Goal: Find specific page/section: Find specific page/section

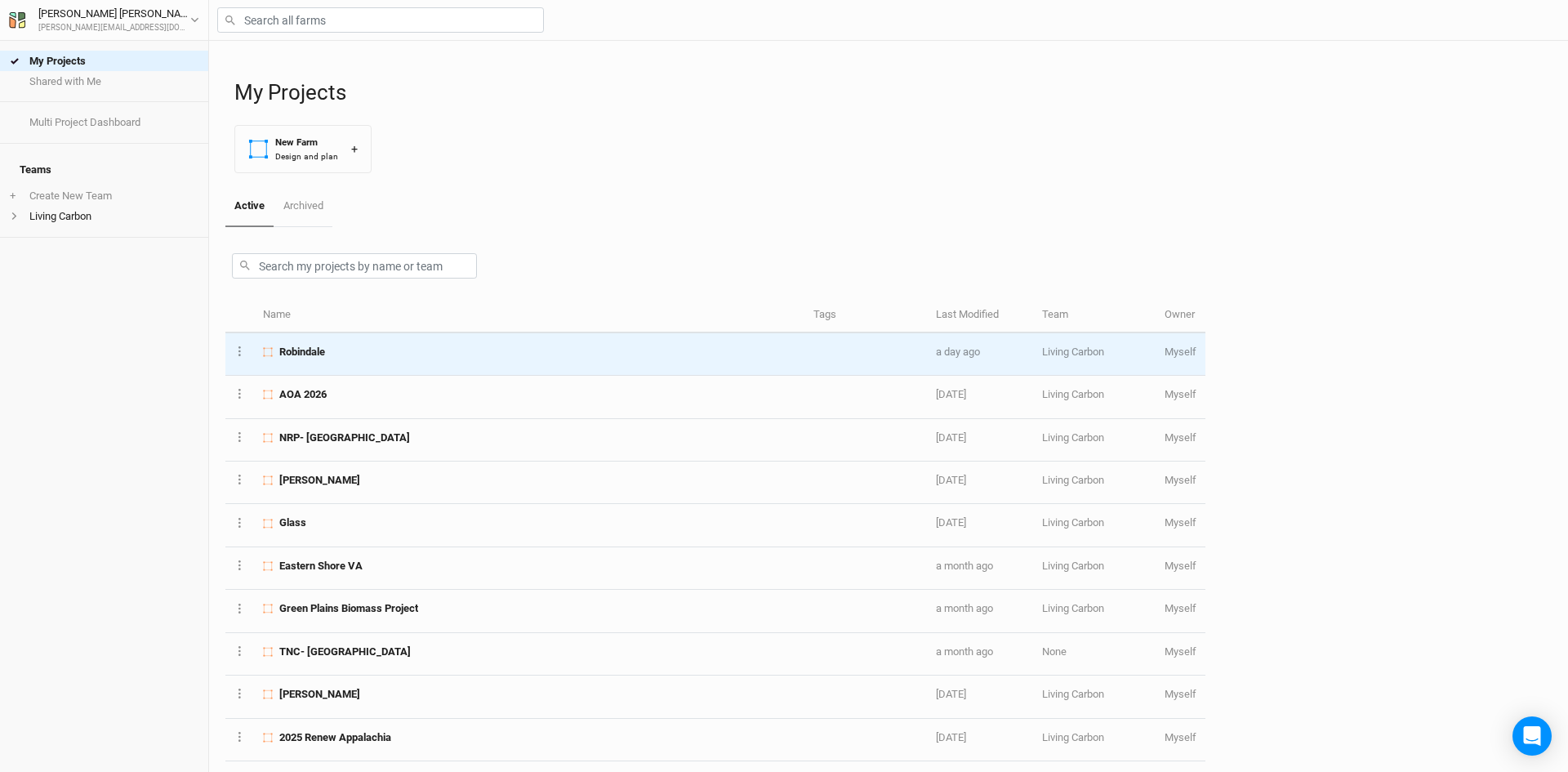
click at [386, 350] on div "Robindale" at bounding box center [528, 352] width 532 height 14
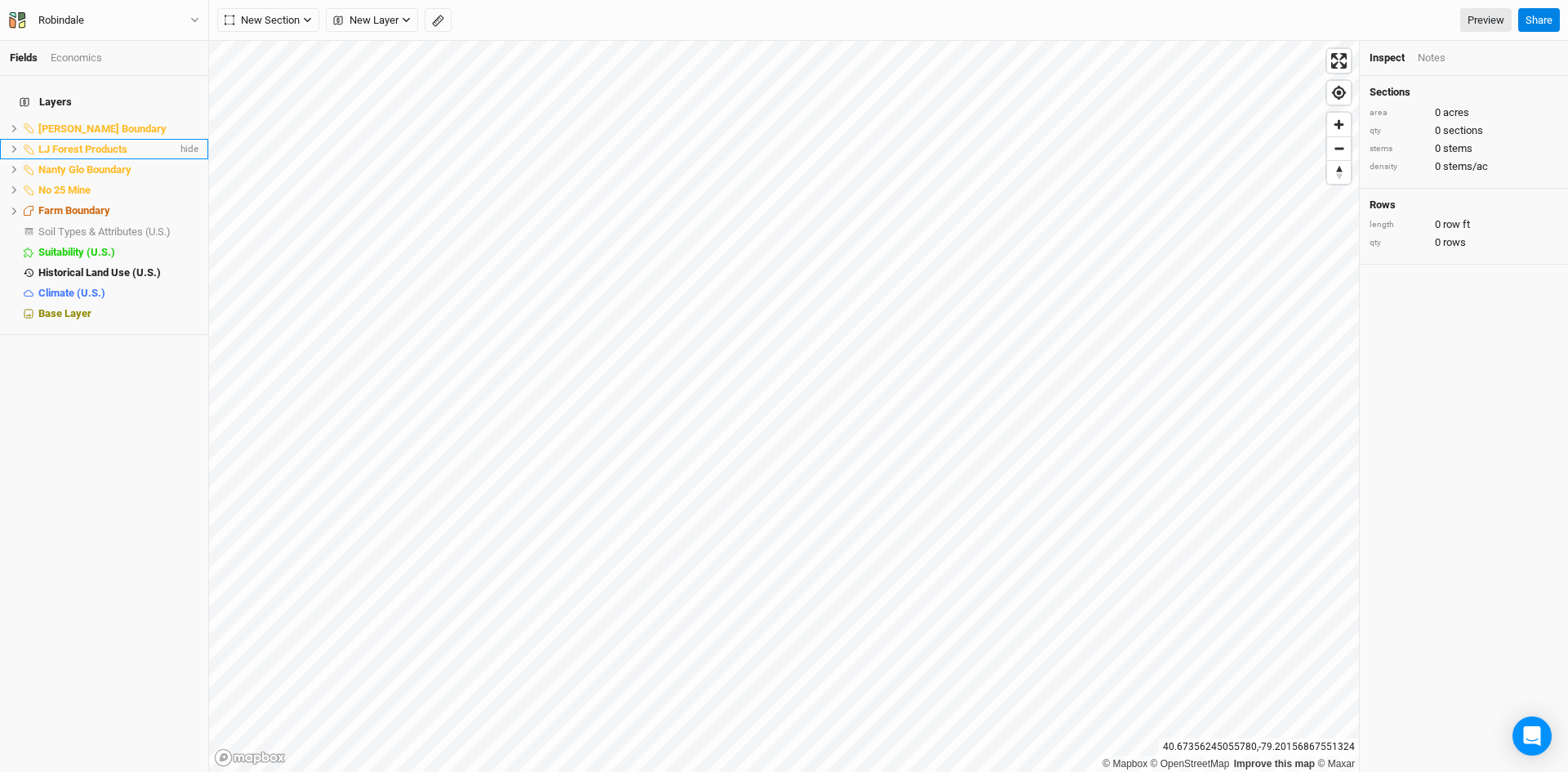
click at [58, 143] on span "LJ Forest Products" at bounding box center [82, 148] width 89 height 12
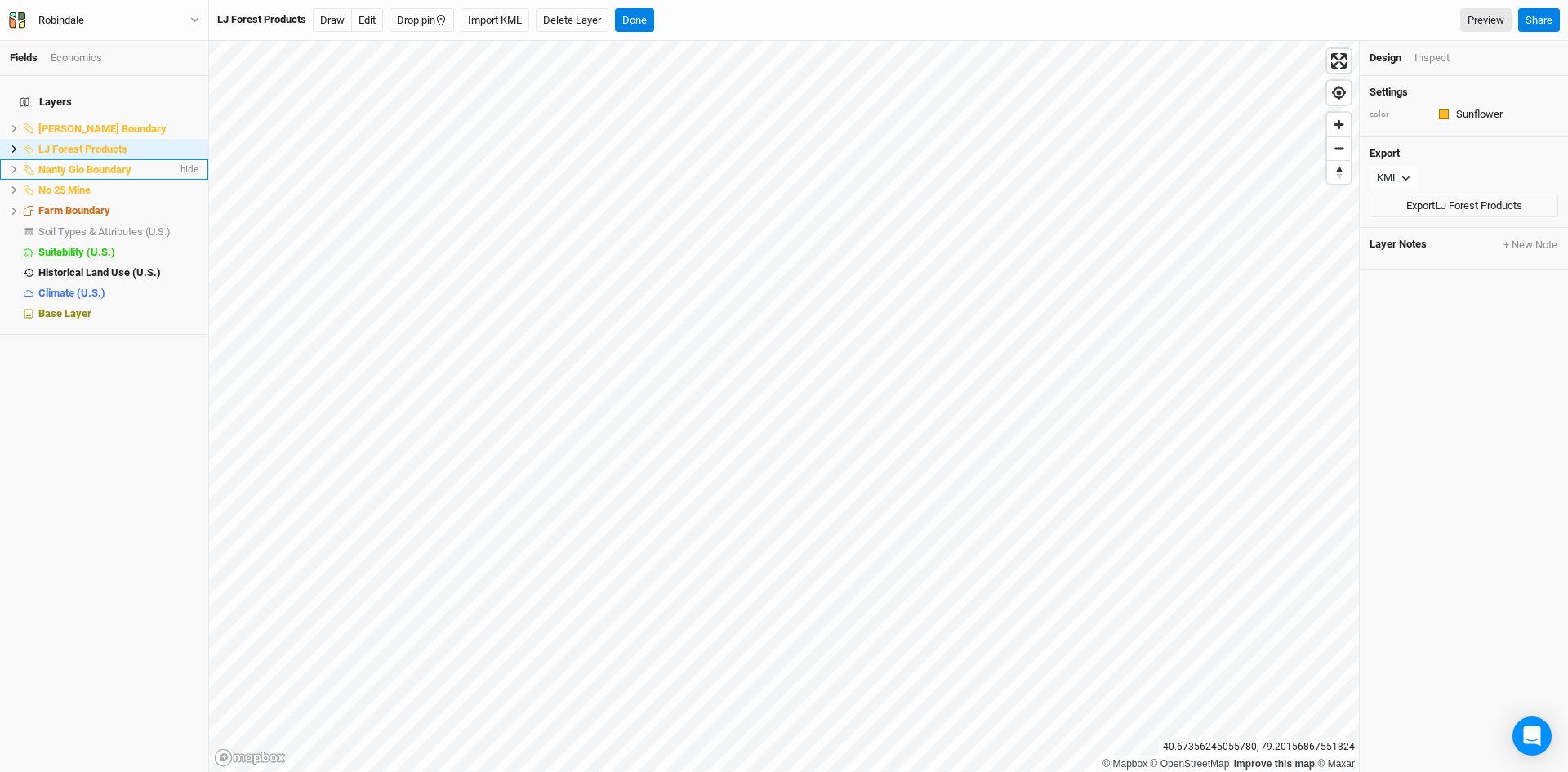
click at [60, 163] on span "Nanty Glo Boundary" at bounding box center [84, 169] width 93 height 12
click at [61, 184] on span "No 25 Mine" at bounding box center [64, 190] width 53 height 12
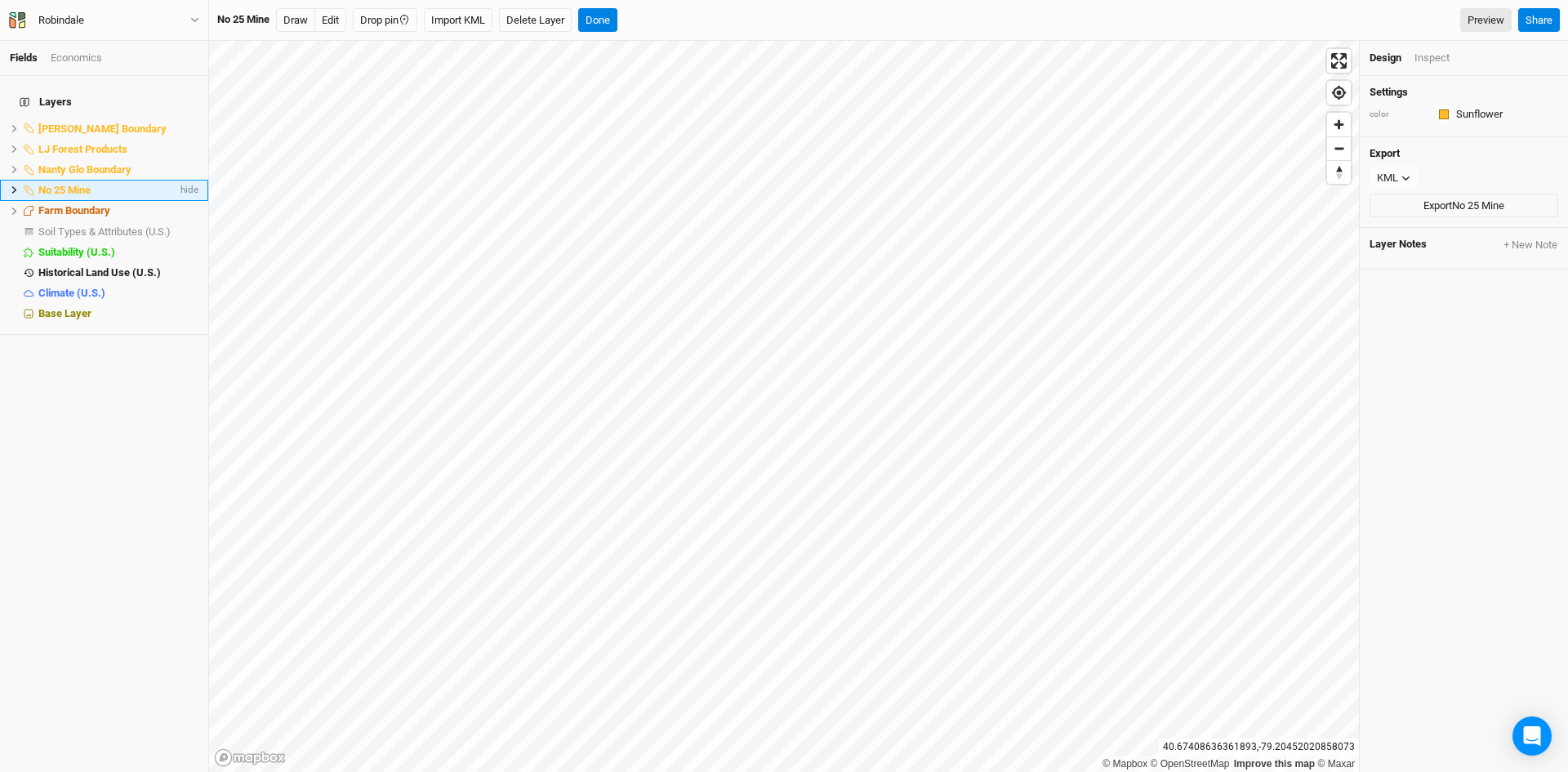
click at [13, 186] on icon at bounding box center [14, 190] width 5 height 8
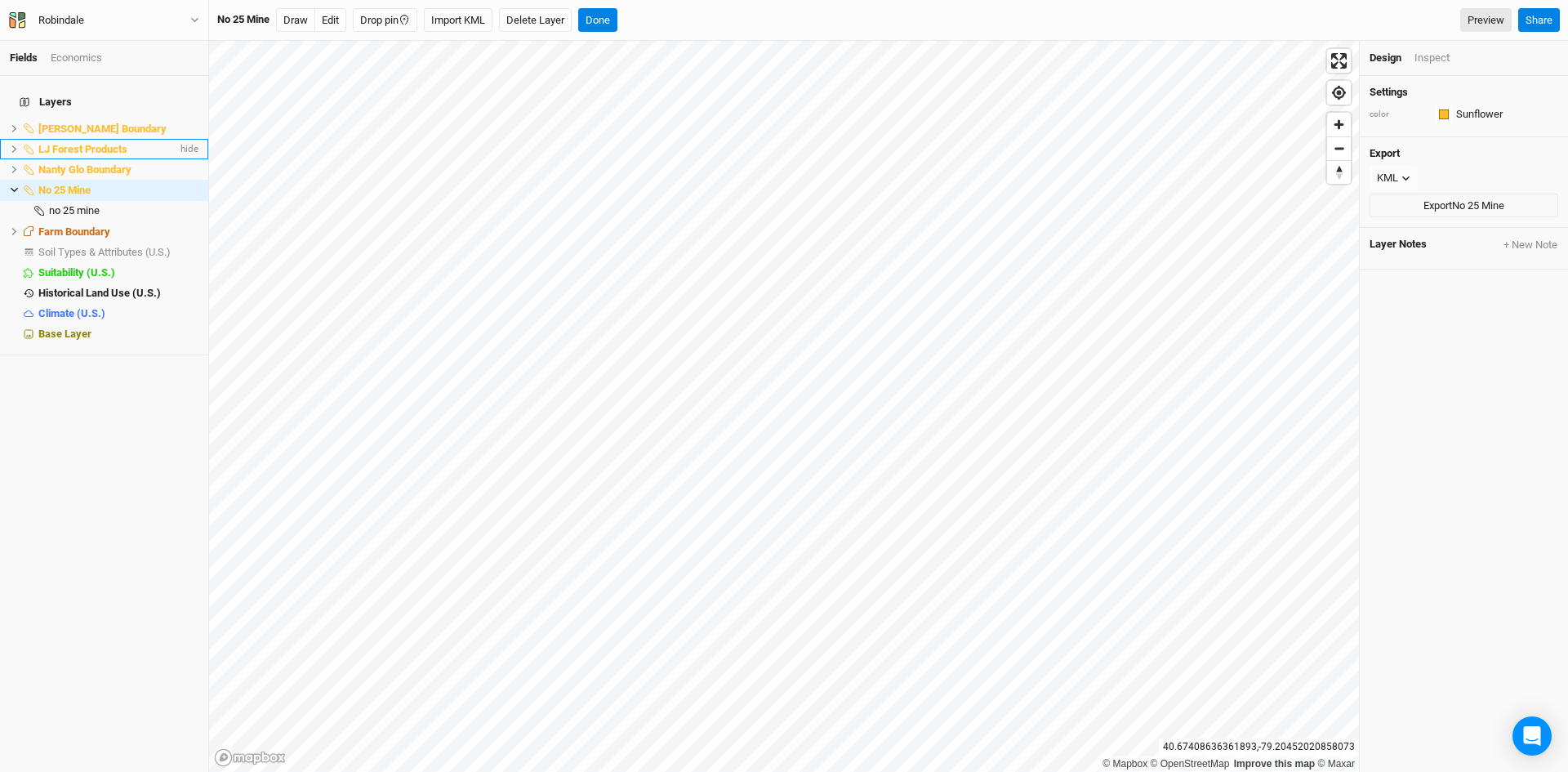
click at [11, 145] on icon at bounding box center [13, 148] width 9 height 9
